Goal: Book appointment/travel/reservation

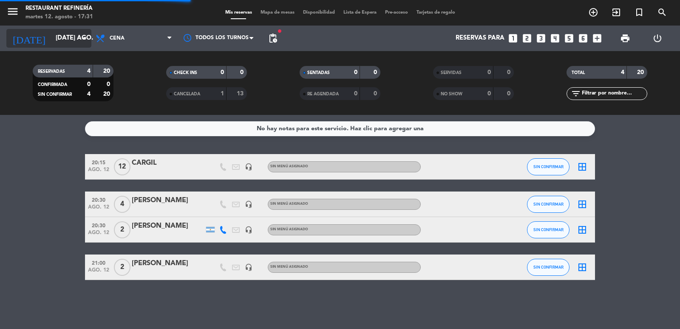
click at [51, 32] on input "[DATE] ago." at bounding box center [92, 38] width 82 height 16
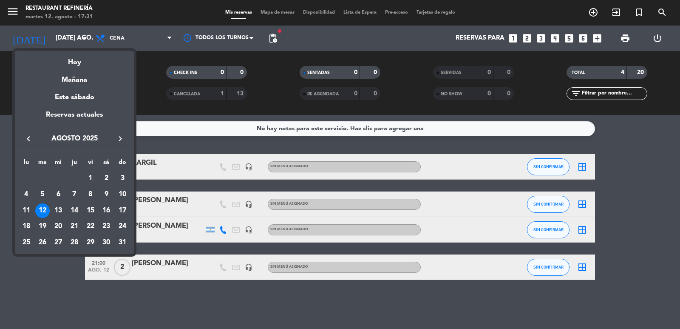
click at [193, 138] on div at bounding box center [340, 164] width 680 height 329
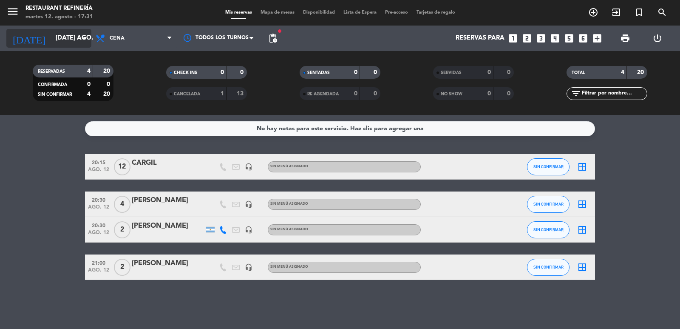
click at [51, 34] on input "[DATE] ago." at bounding box center [92, 38] width 82 height 16
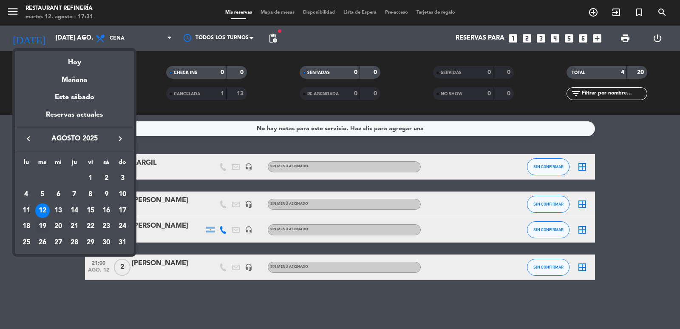
click at [43, 223] on div "19" at bounding box center [42, 226] width 14 height 14
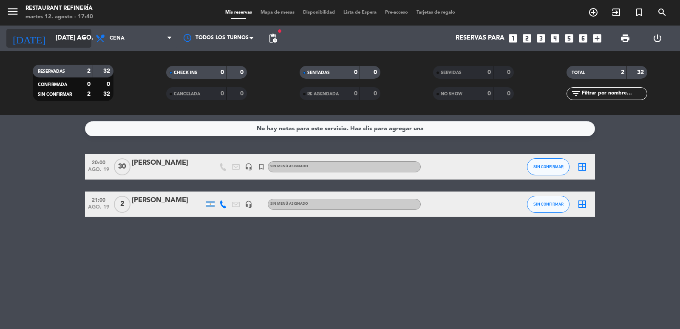
click at [65, 38] on input "[DATE] ago." at bounding box center [92, 38] width 82 height 16
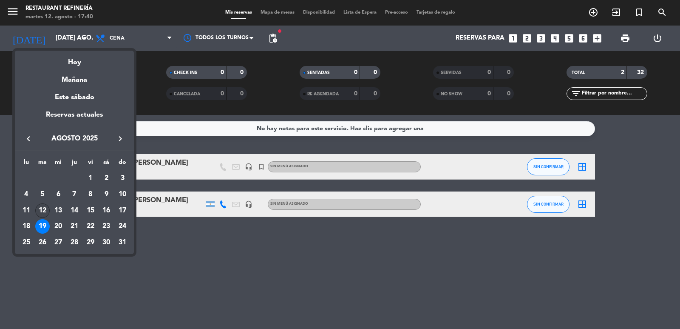
click at [44, 207] on div "12" at bounding box center [42, 210] width 14 height 14
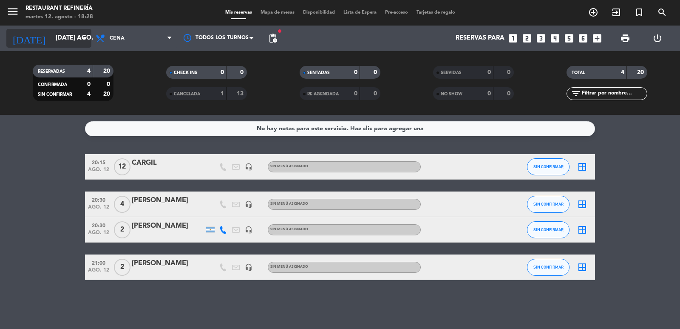
click at [55, 38] on input "[DATE] ago." at bounding box center [92, 38] width 82 height 16
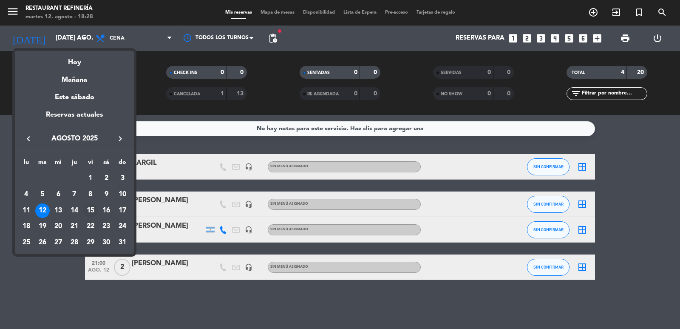
click at [86, 209] on div "15" at bounding box center [90, 210] width 14 height 14
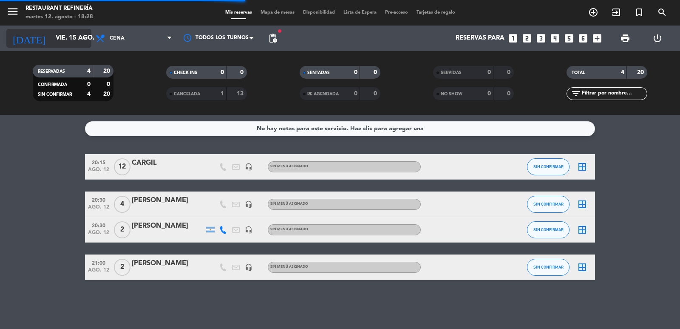
click at [65, 38] on input "vie. 15 ago." at bounding box center [92, 38] width 82 height 16
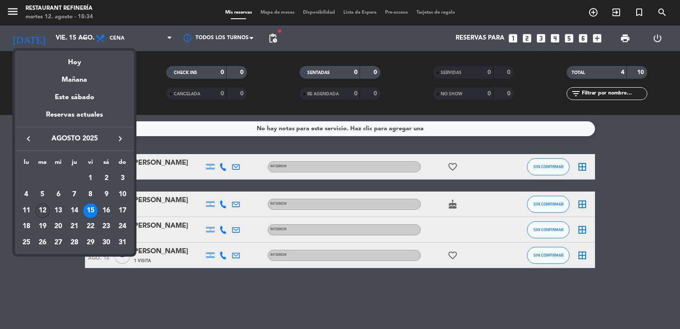
click at [43, 210] on div "12" at bounding box center [42, 210] width 14 height 14
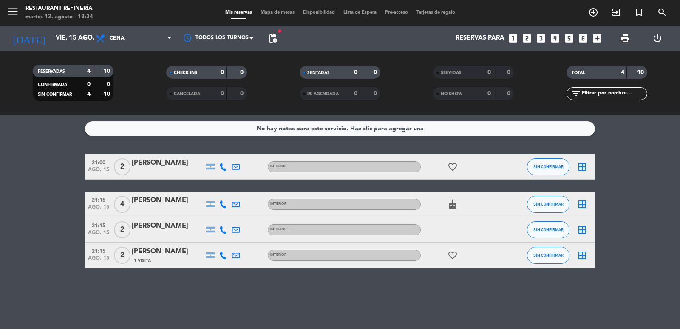
type input "[DATE] ago."
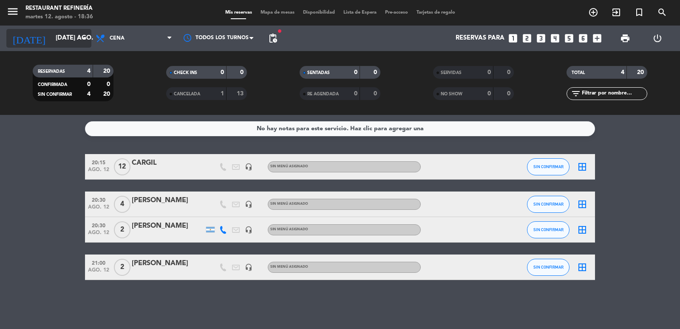
click at [69, 39] on input "[DATE] ago." at bounding box center [92, 38] width 82 height 16
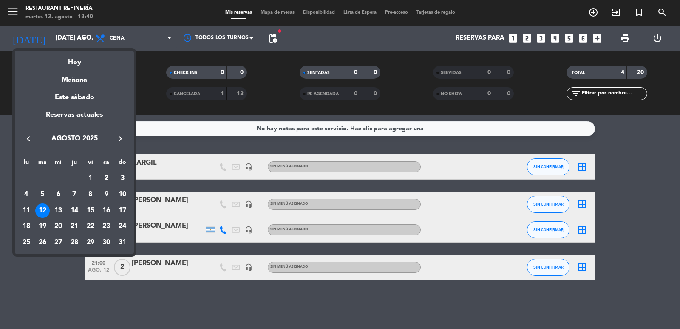
click at [108, 273] on div at bounding box center [340, 164] width 680 height 329
